Goal: Navigation & Orientation: Find specific page/section

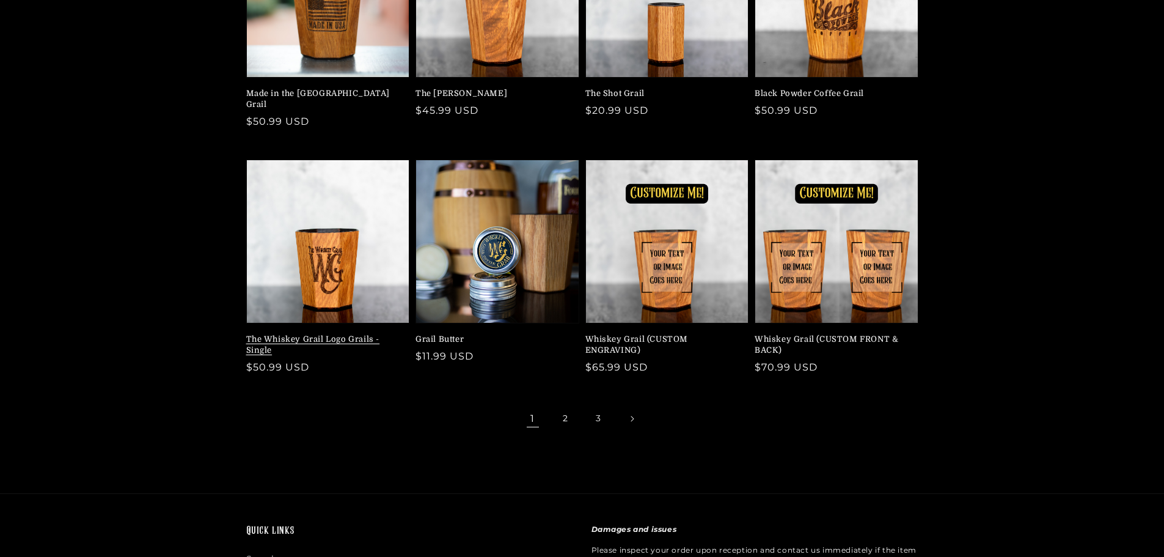
scroll to position [367, 0]
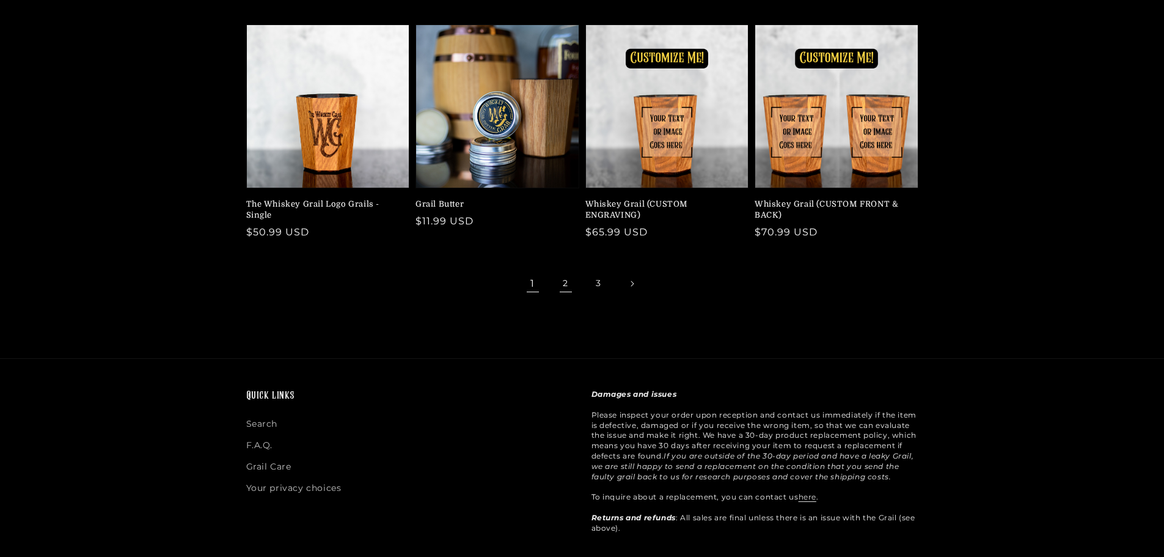
click at [564, 279] on link "2" at bounding box center [566, 283] width 27 height 27
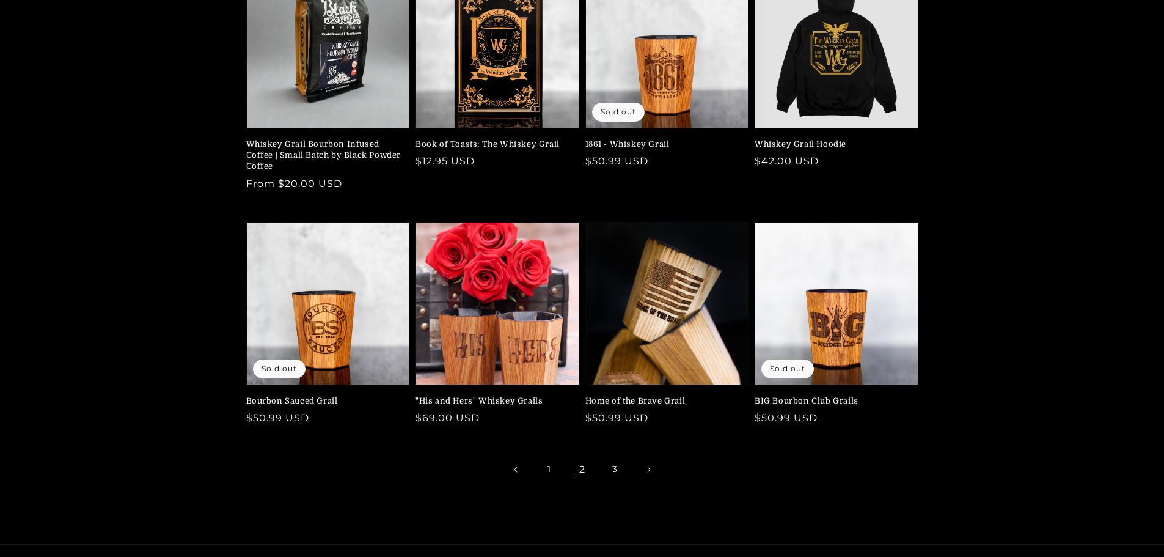
scroll to position [183, 0]
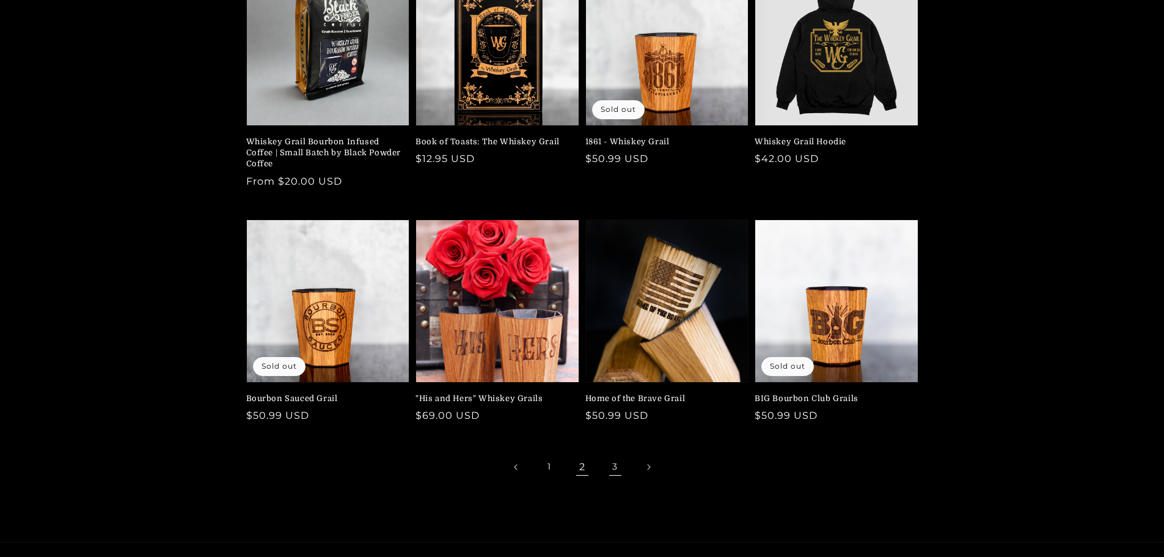
click at [614, 464] on link "3" at bounding box center [615, 467] width 27 height 27
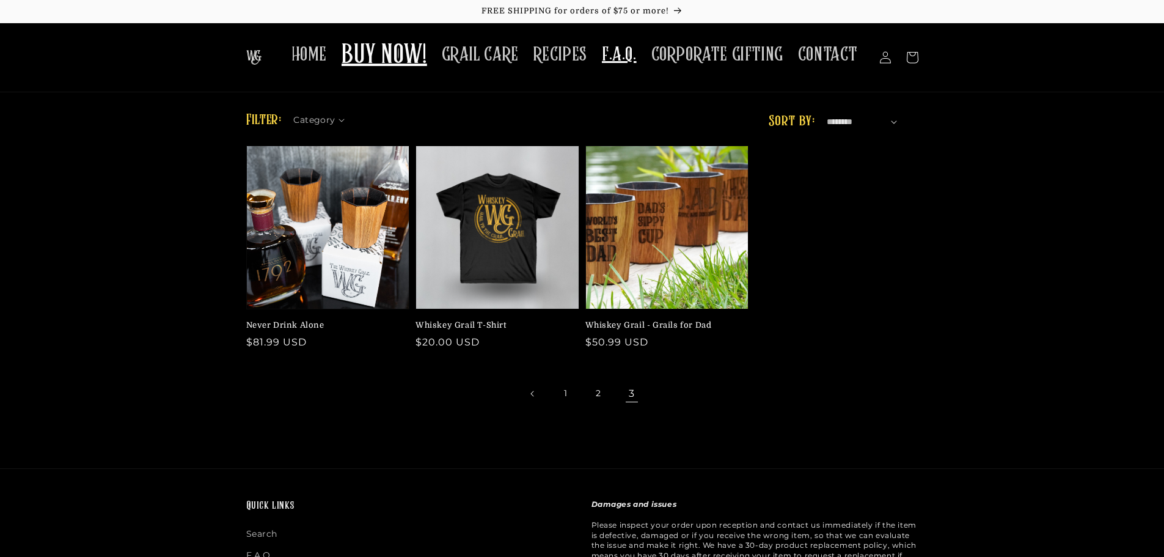
click at [633, 61] on span "F.A.Q." at bounding box center [619, 55] width 35 height 24
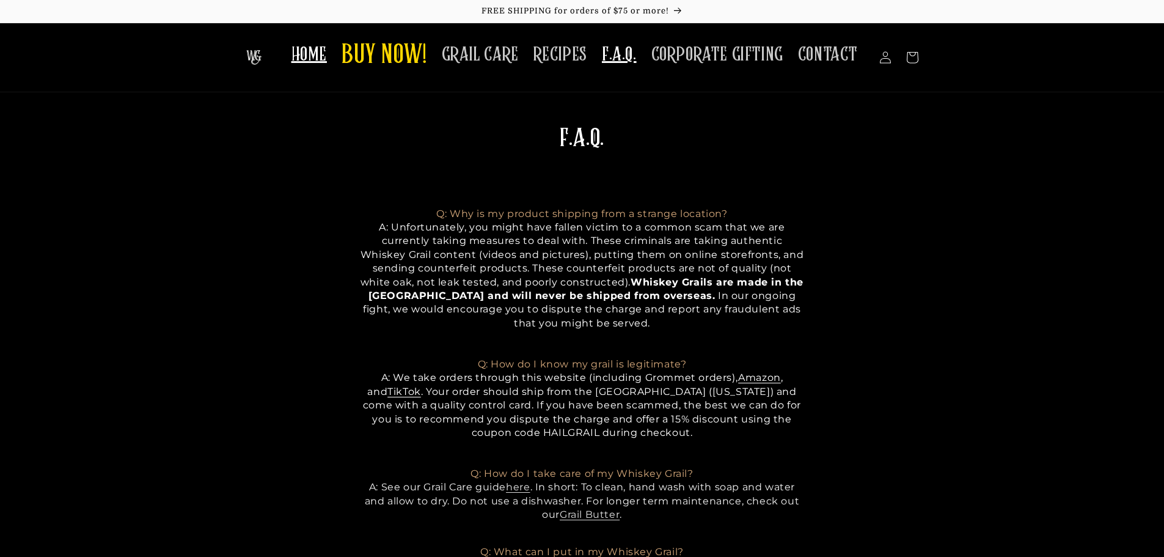
drag, startPoint x: 314, startPoint y: 54, endPoint x: 323, endPoint y: 57, distance: 9.3
click at [314, 54] on span "HOME" at bounding box center [309, 55] width 35 height 24
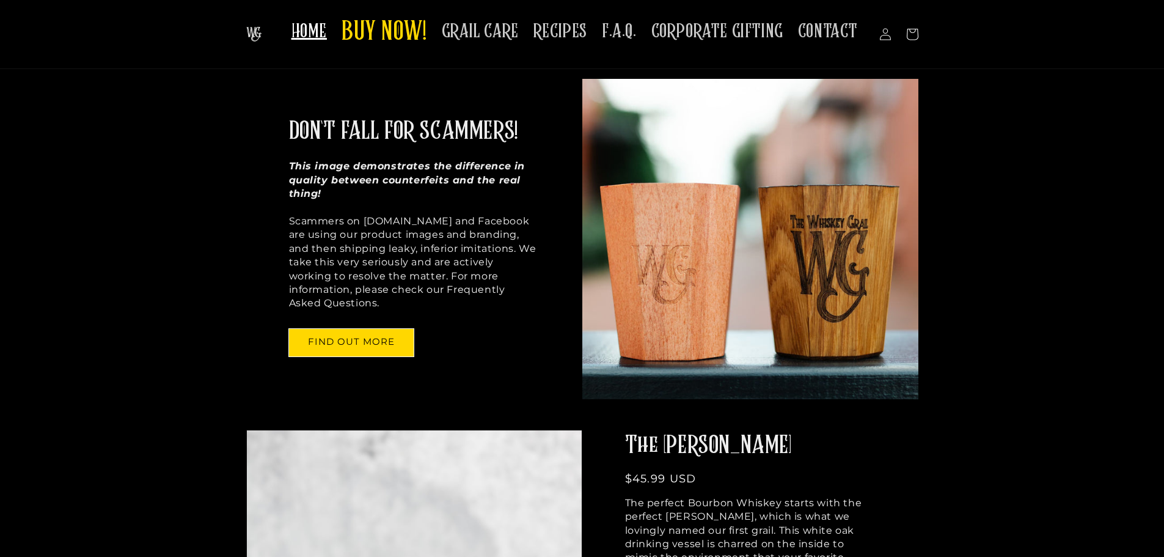
scroll to position [672, 0]
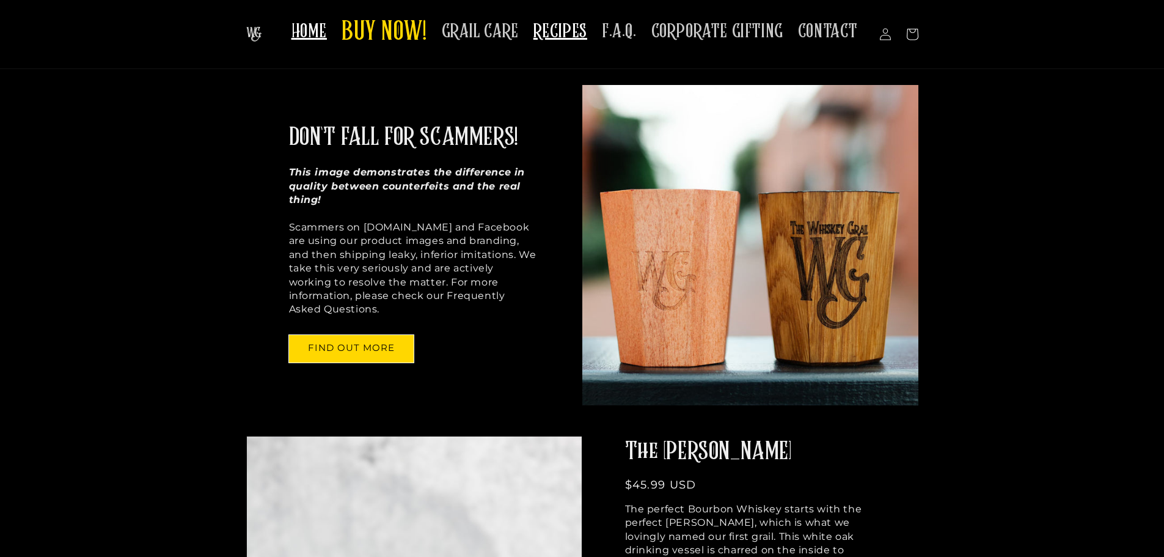
click at [577, 39] on span "RECIPES" at bounding box center [561, 32] width 54 height 24
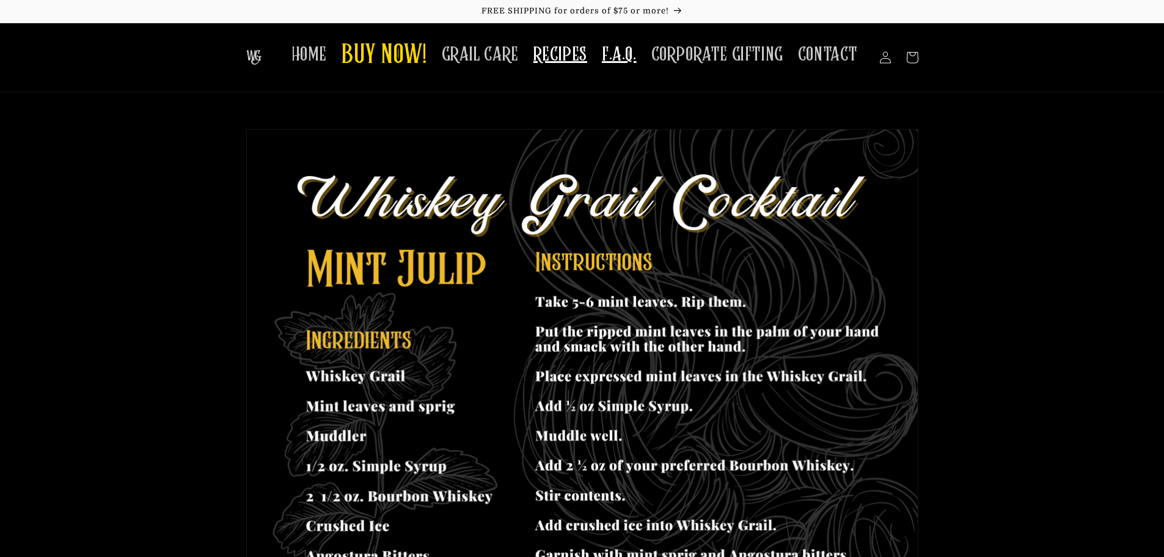
click at [637, 57] on span "F.A.Q." at bounding box center [619, 55] width 35 height 24
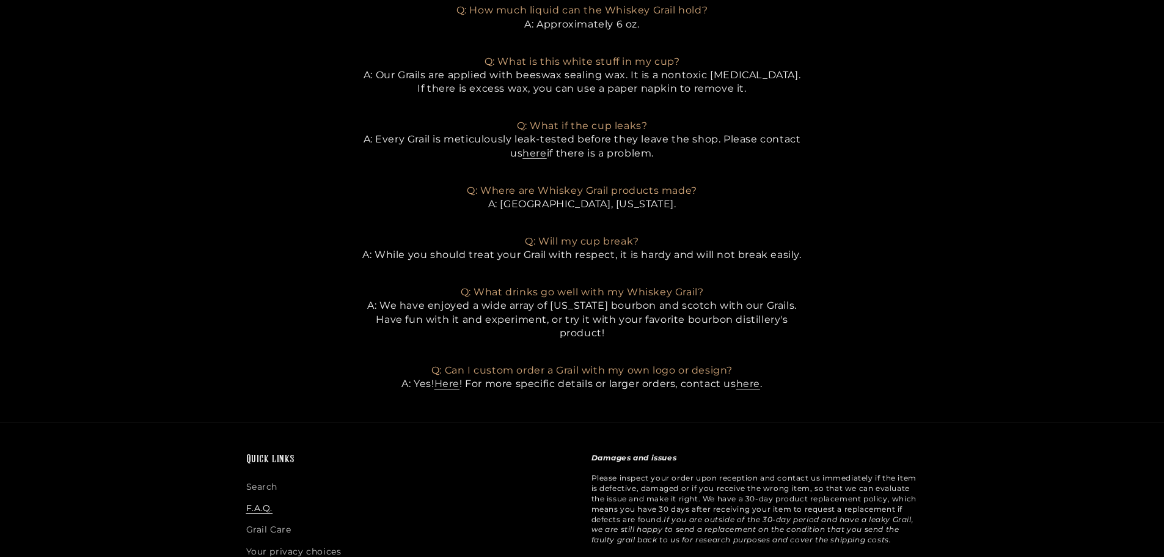
scroll to position [734, 0]
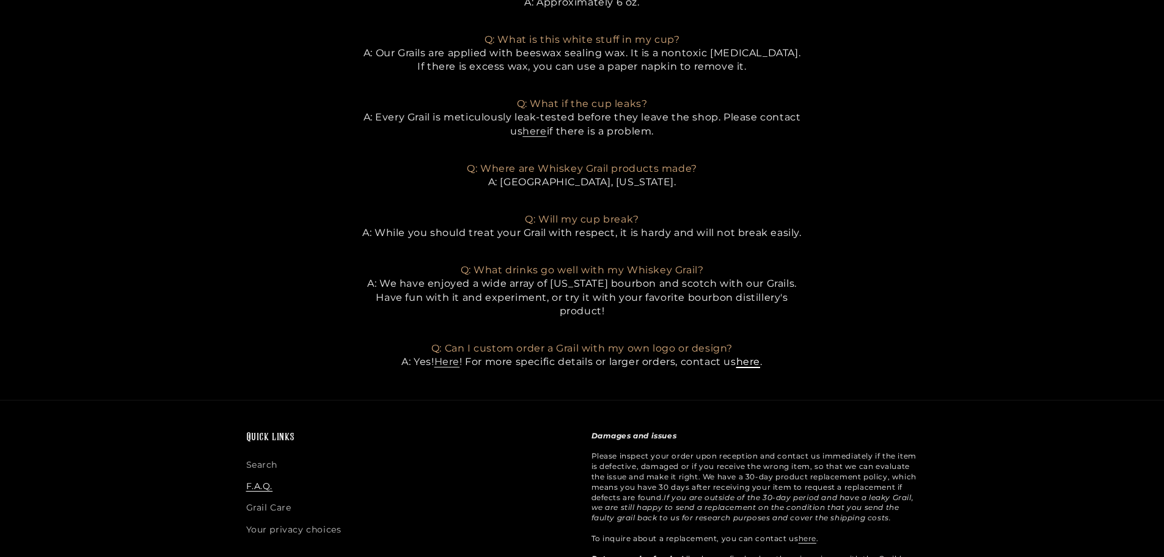
click at [752, 364] on link "here" at bounding box center [749, 362] width 24 height 12
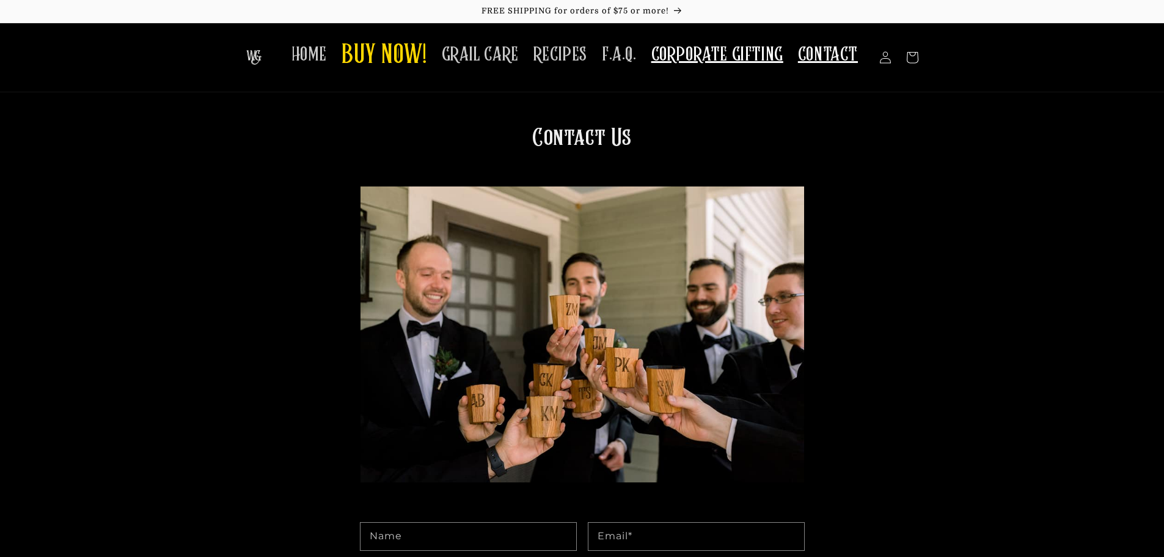
click at [738, 62] on span "CORPORATE GIFTING" at bounding box center [718, 55] width 132 height 24
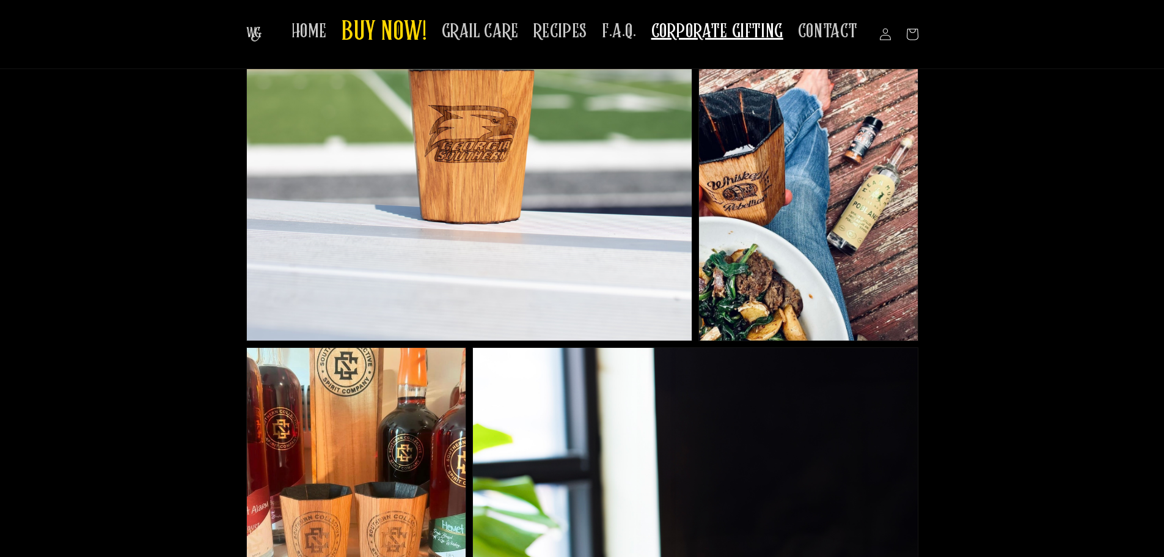
scroll to position [428, 0]
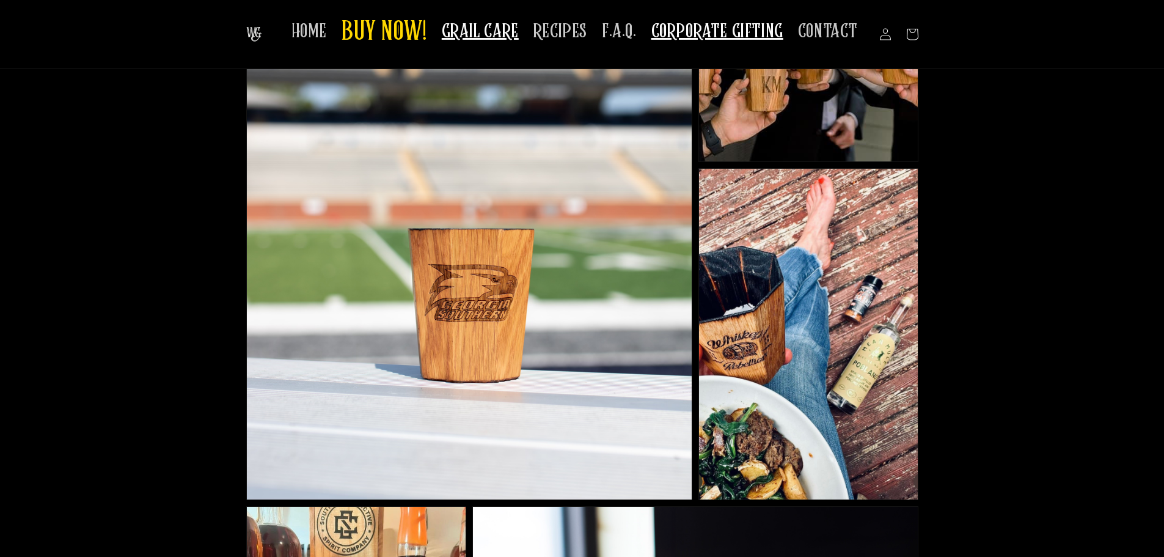
click at [497, 35] on span "GRAIL CARE" at bounding box center [480, 32] width 77 height 24
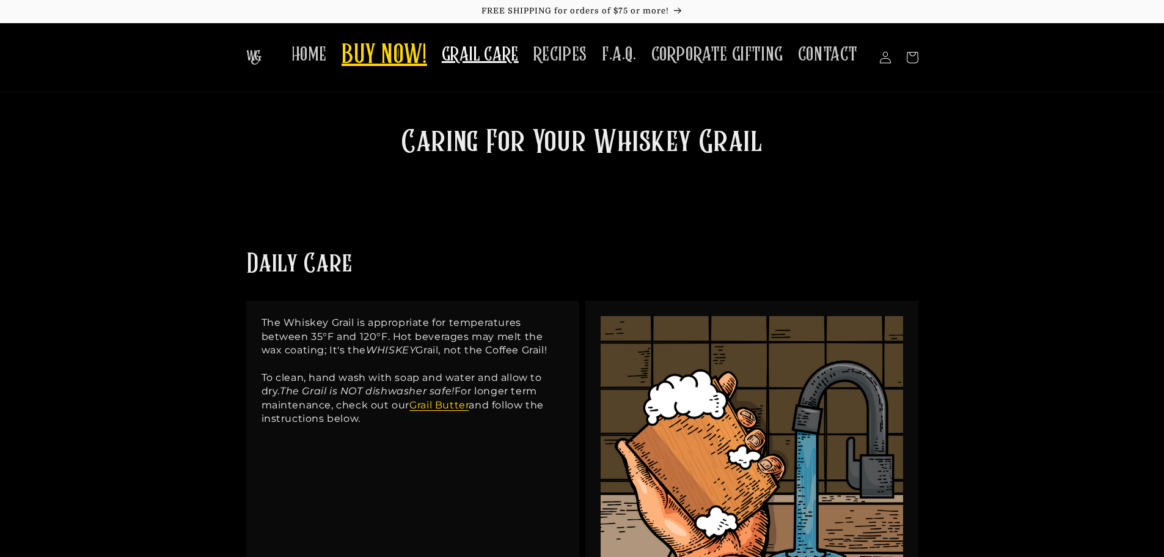
click at [366, 65] on span "BUY NOW!" at bounding box center [385, 56] width 86 height 34
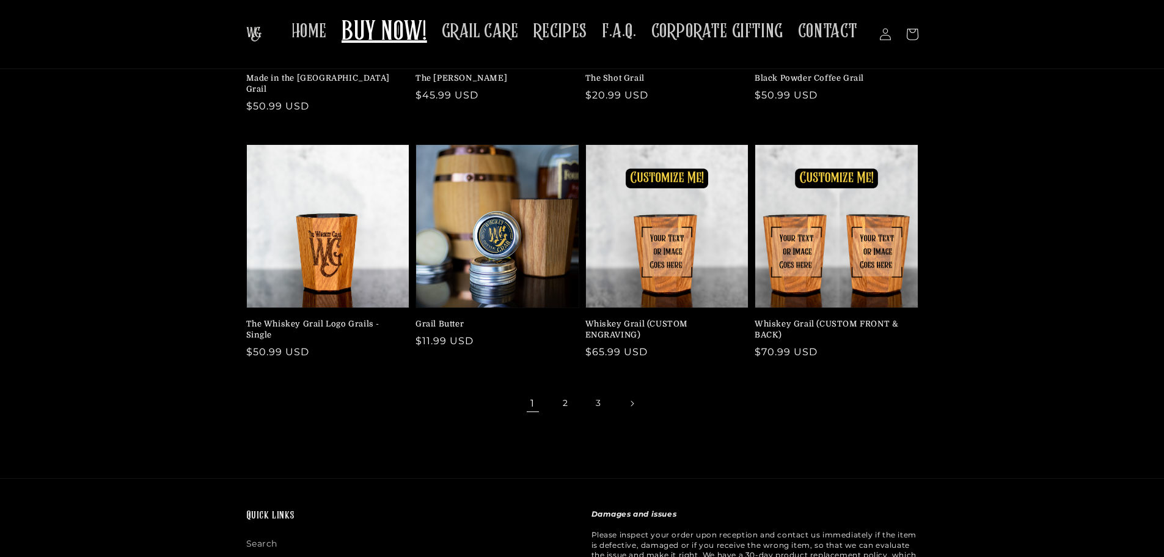
scroll to position [61, 0]
